Goal: Check status: Check status

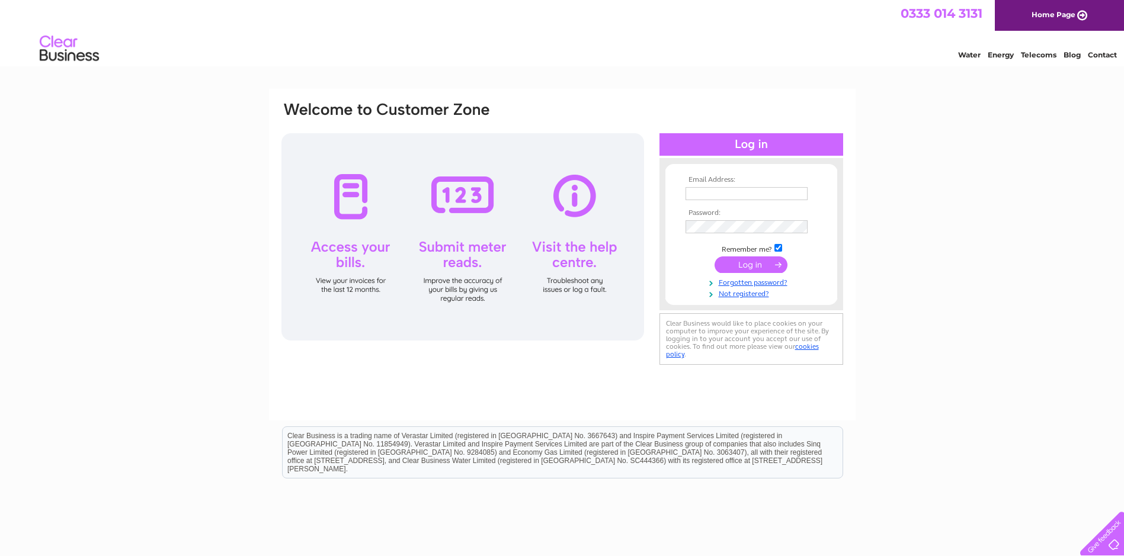
type input "accounts@minibusagency.co.uk"
click at [744, 265] on input "submit" at bounding box center [750, 264] width 73 height 17
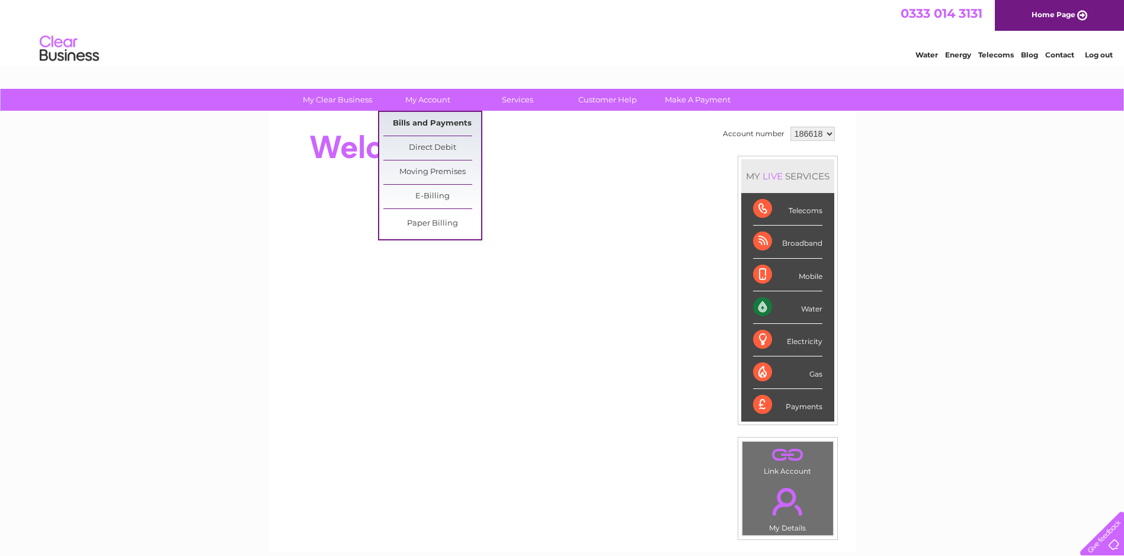
click at [416, 119] on link "Bills and Payments" at bounding box center [432, 124] width 98 height 24
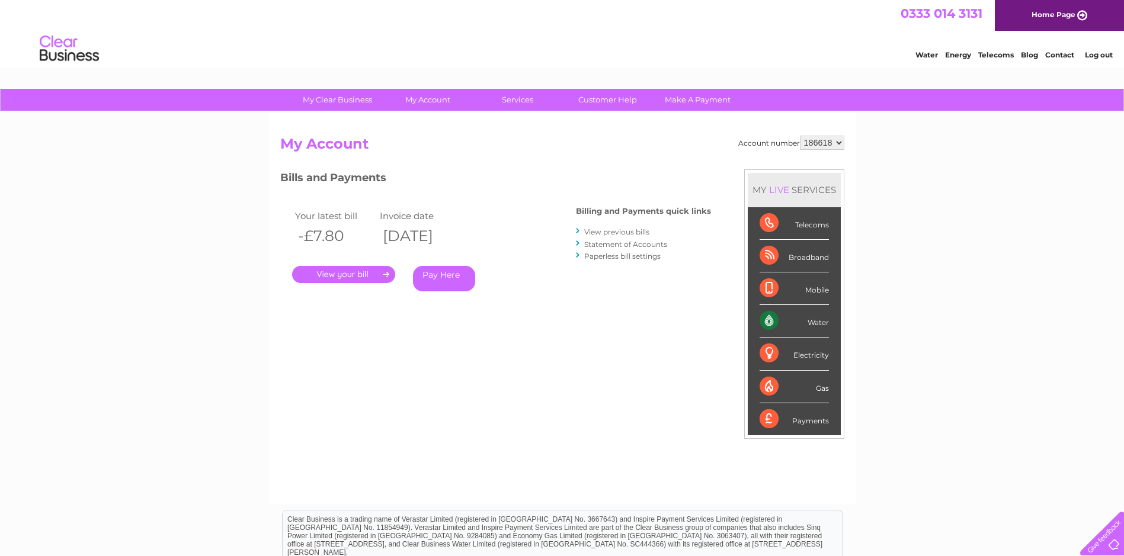
click at [360, 274] on link "." at bounding box center [343, 274] width 103 height 17
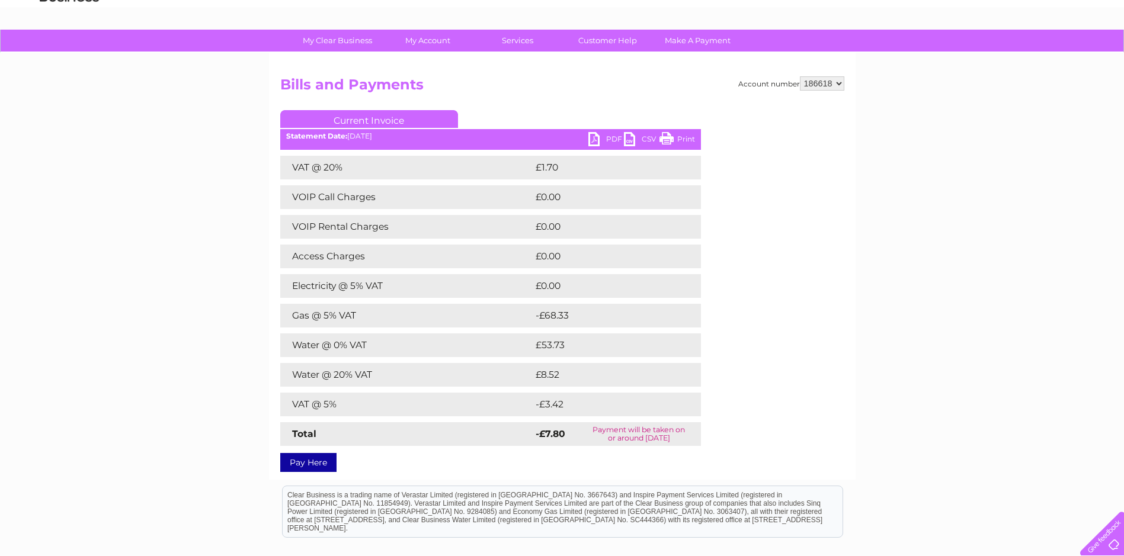
scroll to position [118, 0]
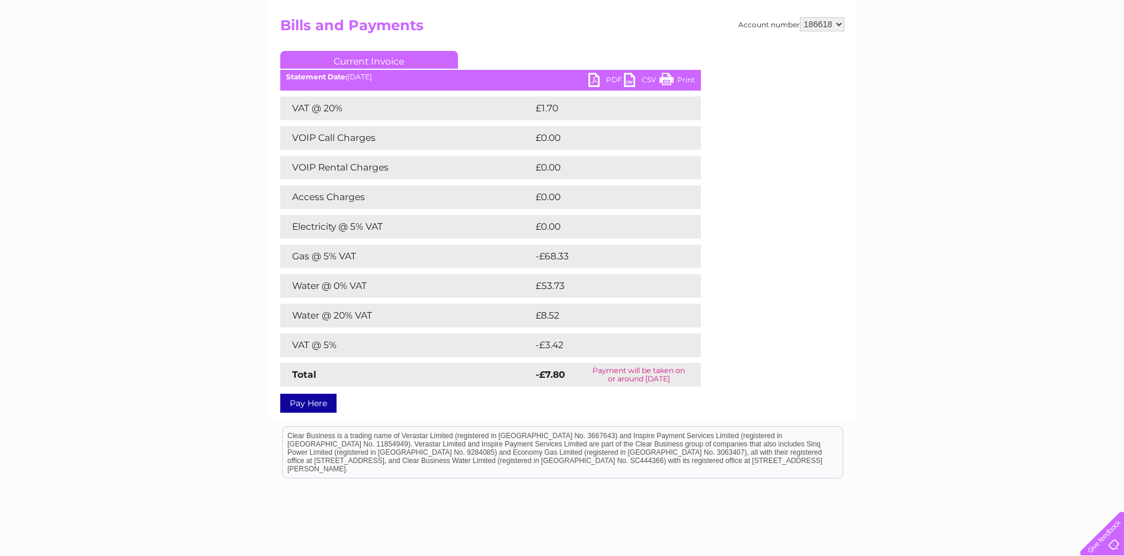
drag, startPoint x: 673, startPoint y: 79, endPoint x: 81, endPoint y: 68, distance: 591.8
click at [673, 79] on link "Print" at bounding box center [677, 81] width 36 height 17
